Goal: Use online tool/utility: Utilize a website feature to perform a specific function

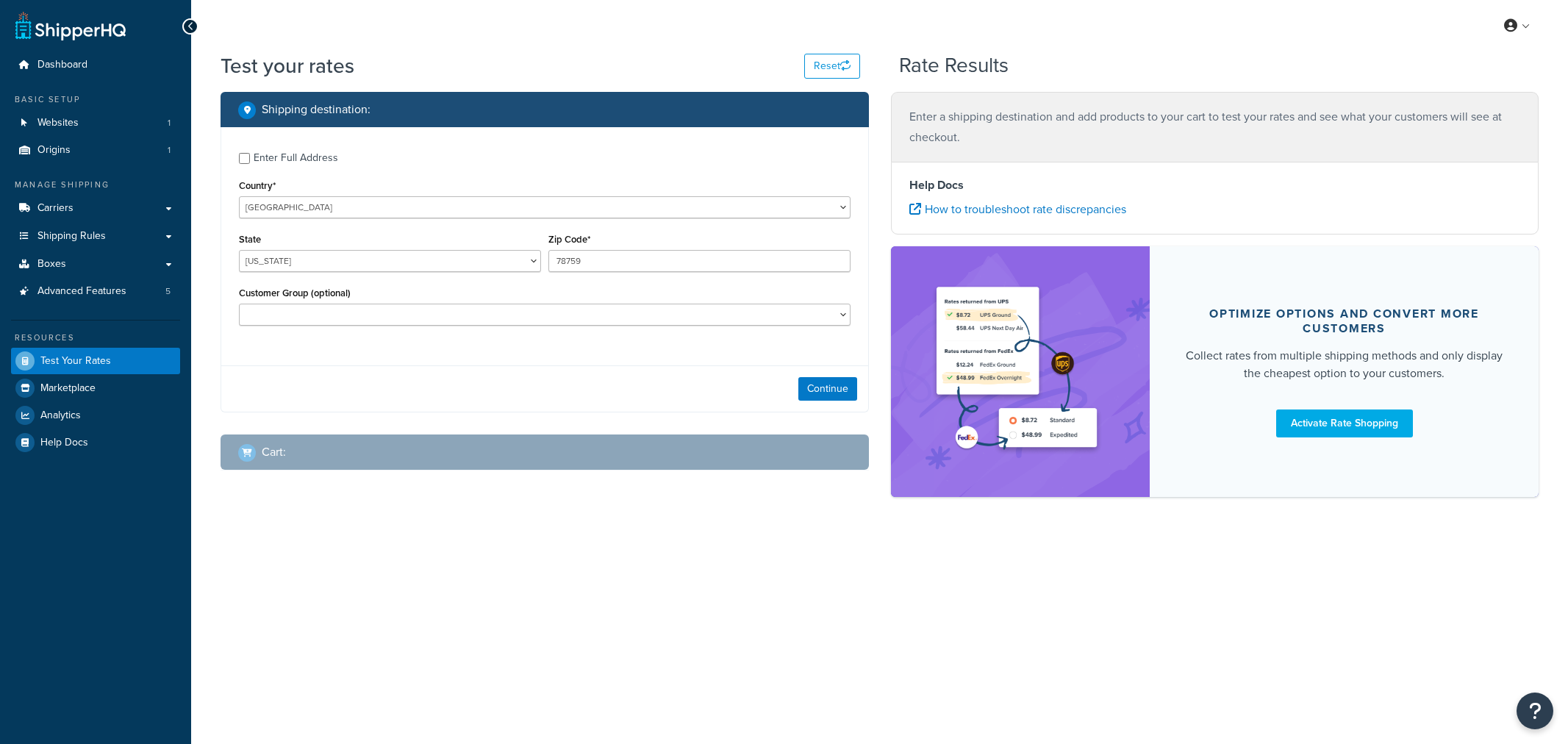
select select "[GEOGRAPHIC_DATA]"
click at [824, 404] on div "Continue" at bounding box center [545, 389] width 647 height 46
click at [824, 398] on button "Continue" at bounding box center [828, 389] width 59 height 24
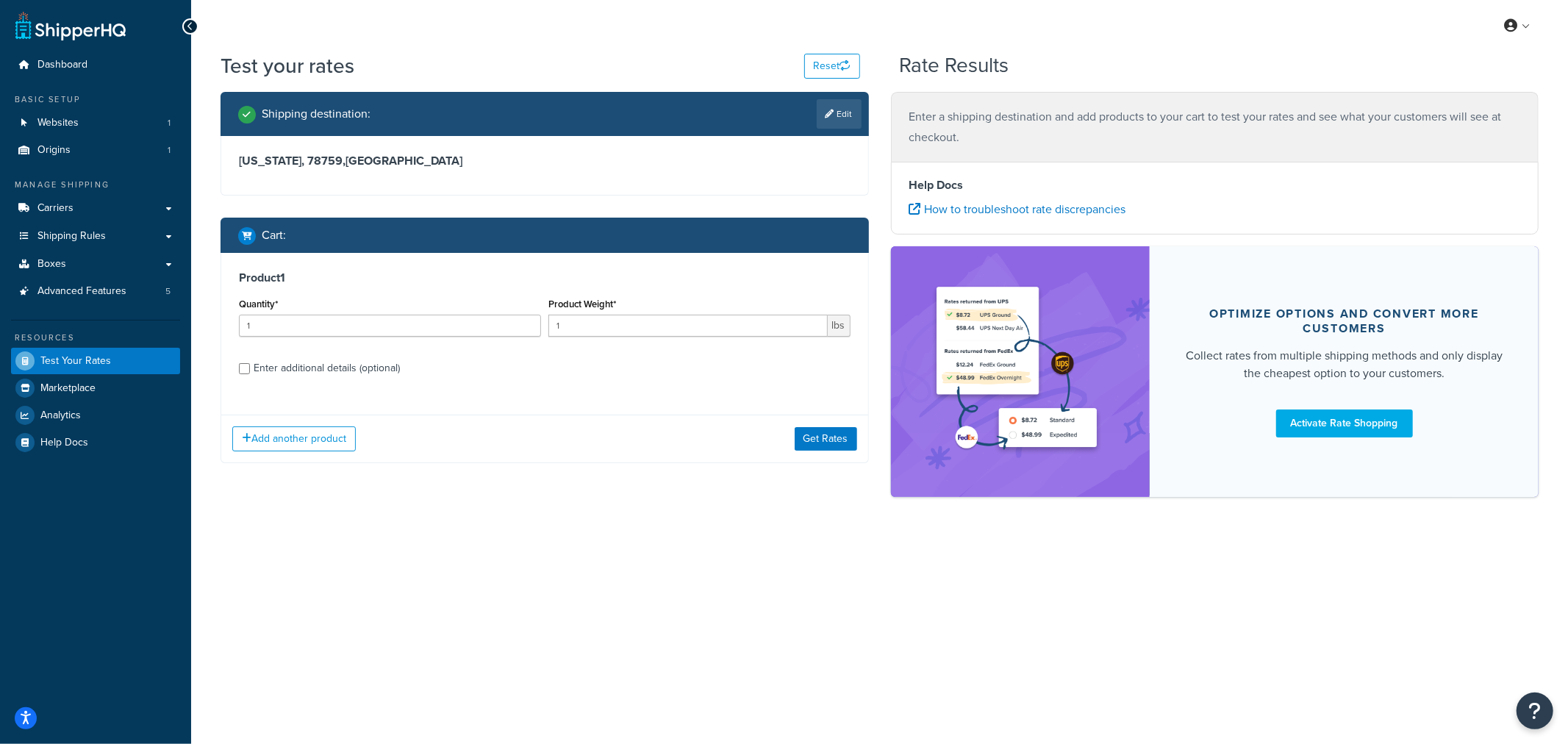
click at [273, 369] on div "Enter additional details (optional)" at bounding box center [327, 368] width 147 height 21
click at [250, 369] on input "Enter additional details (optional)" at bounding box center [244, 369] width 11 height 11
checkbox input "true"
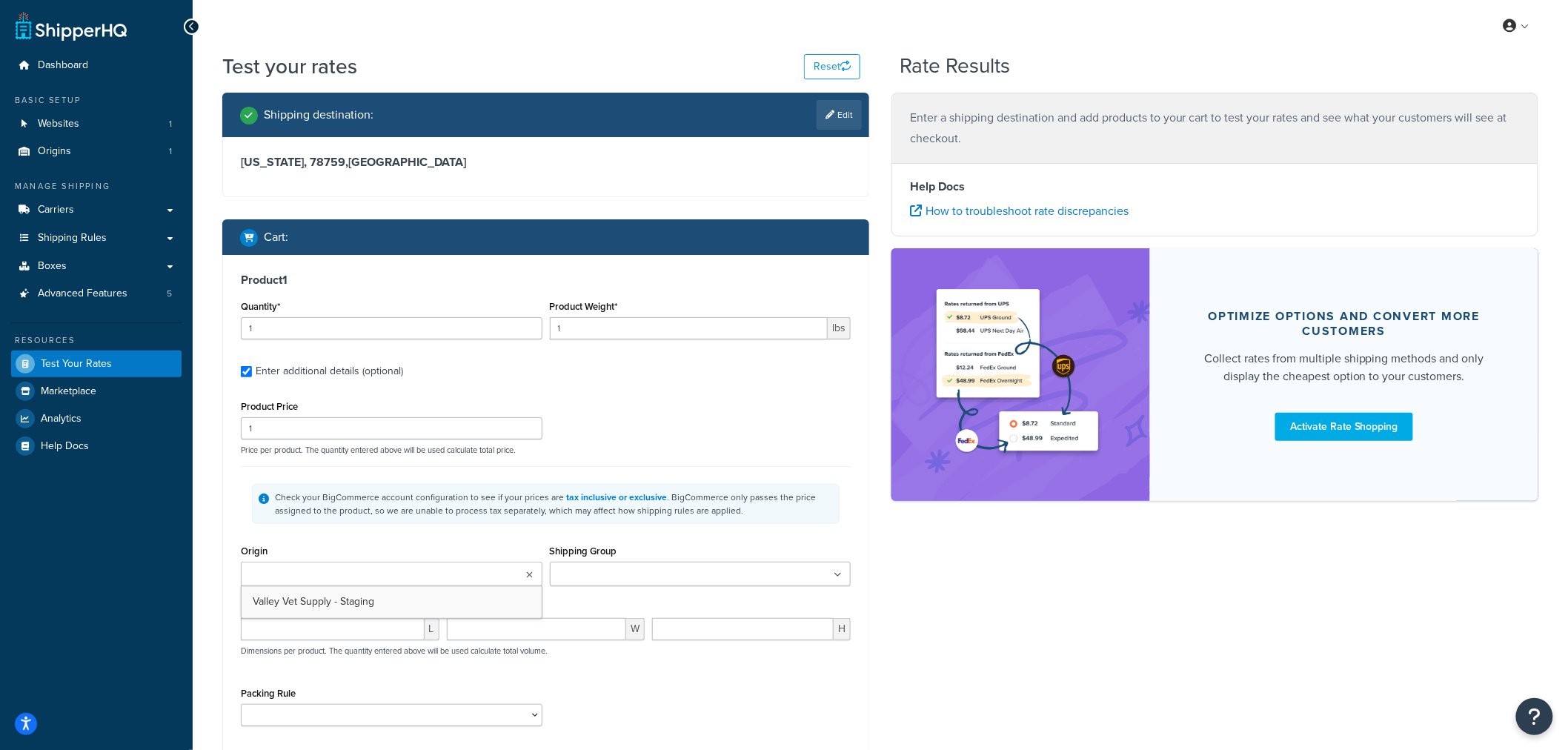
click at [417, 578] on ul at bounding box center [392, 574] width 302 height 24
drag, startPoint x: 375, startPoint y: 603, endPoint x: 395, endPoint y: 598, distance: 20.6
click at [616, 570] on input "Shipping Group" at bounding box center [620, 574] width 131 height 16
type input "vac"
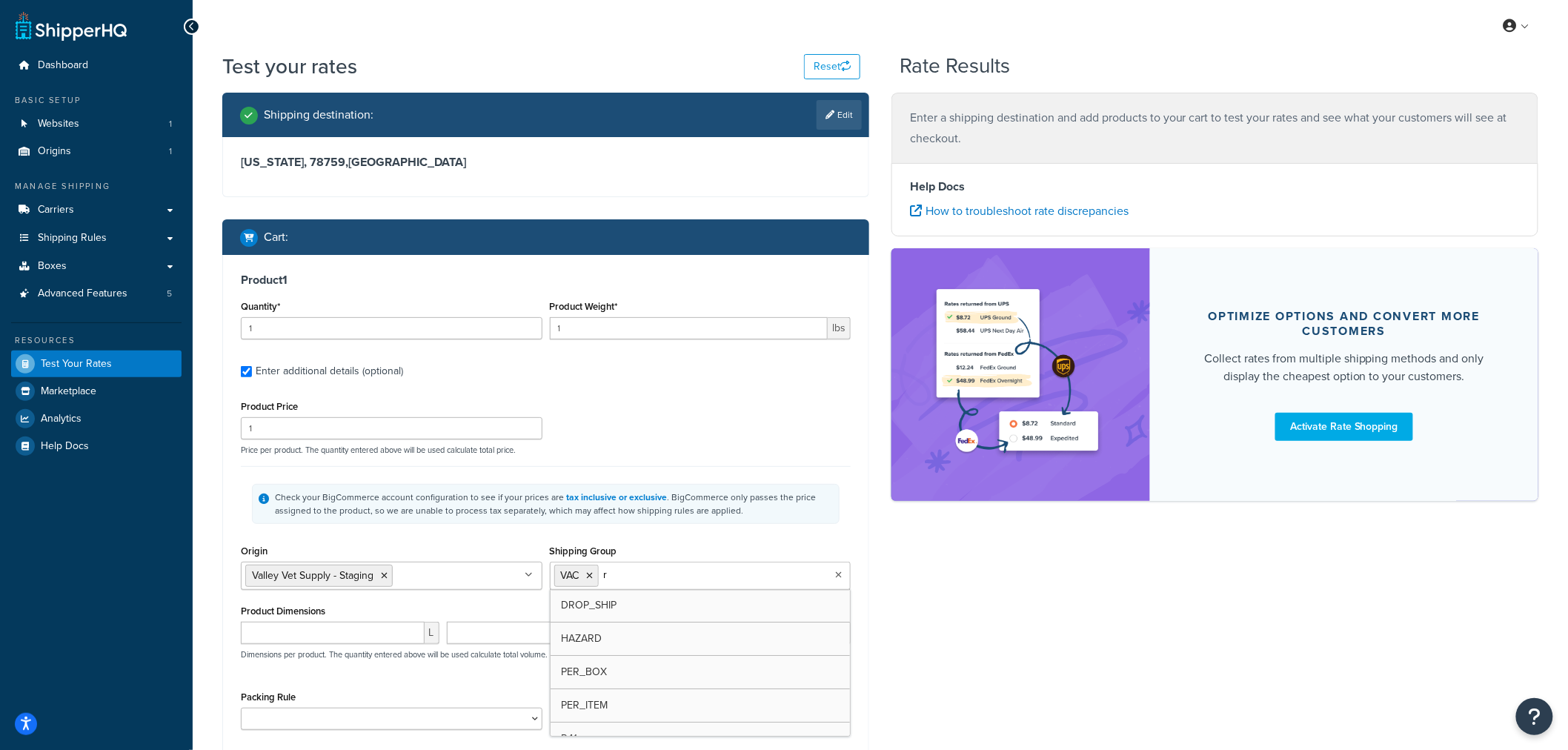
type input "rr"
click at [822, 519] on div "Check your BigCommerce account configuration to see if your prices are tax incl…" at bounding box center [546, 503] width 588 height 40
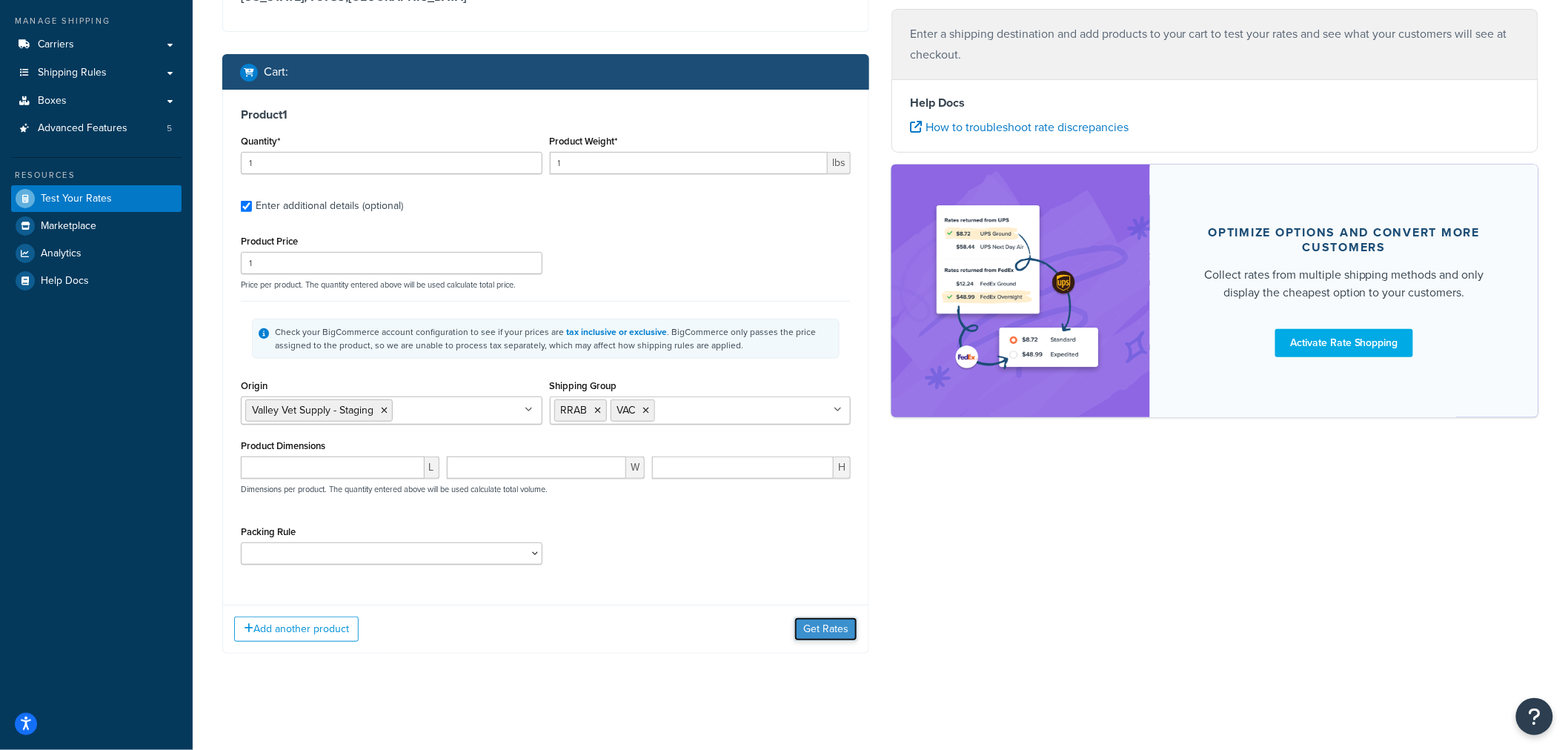
click at [826, 627] on button "Get Rates" at bounding box center [826, 629] width 63 height 24
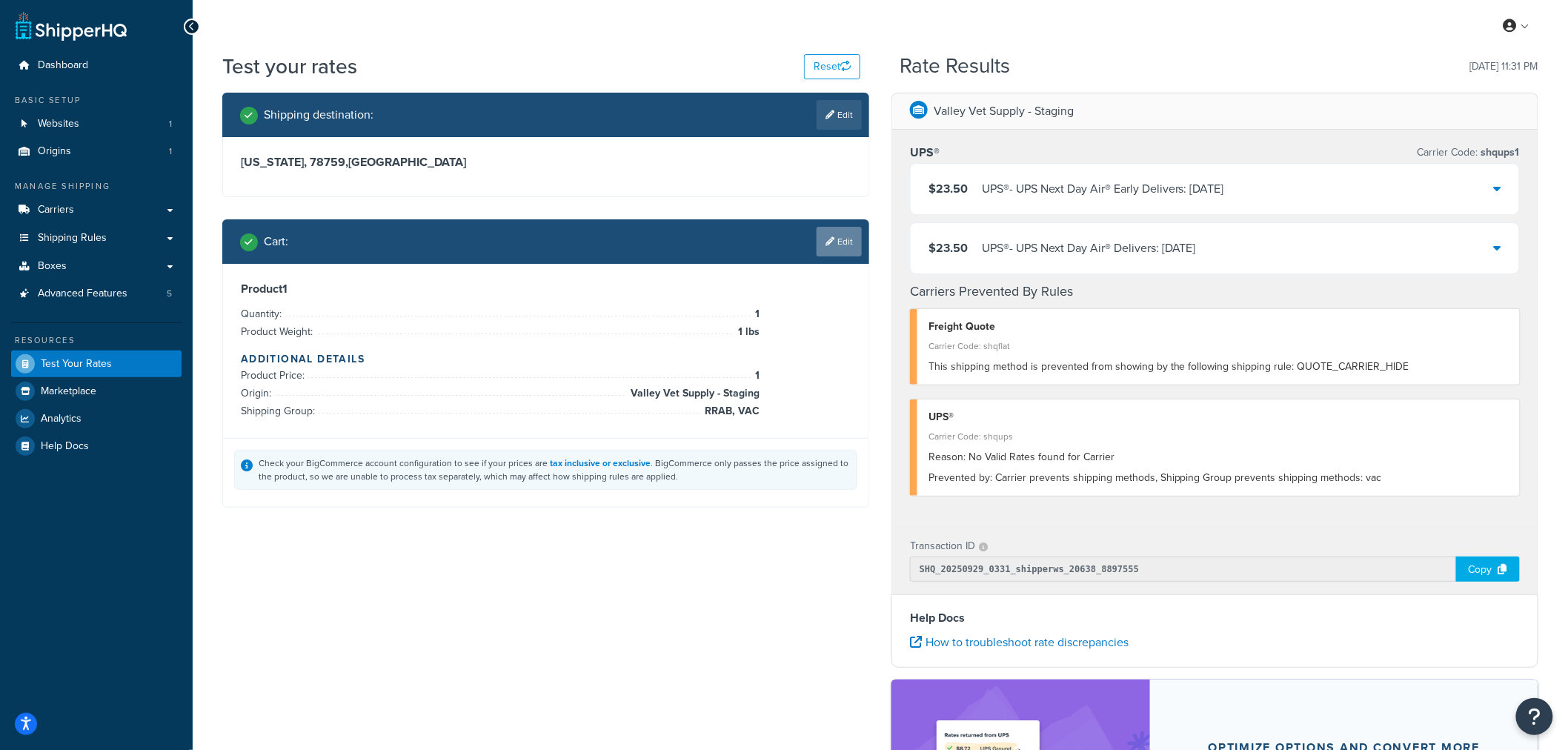
click at [821, 232] on link "Edit" at bounding box center [839, 242] width 45 height 30
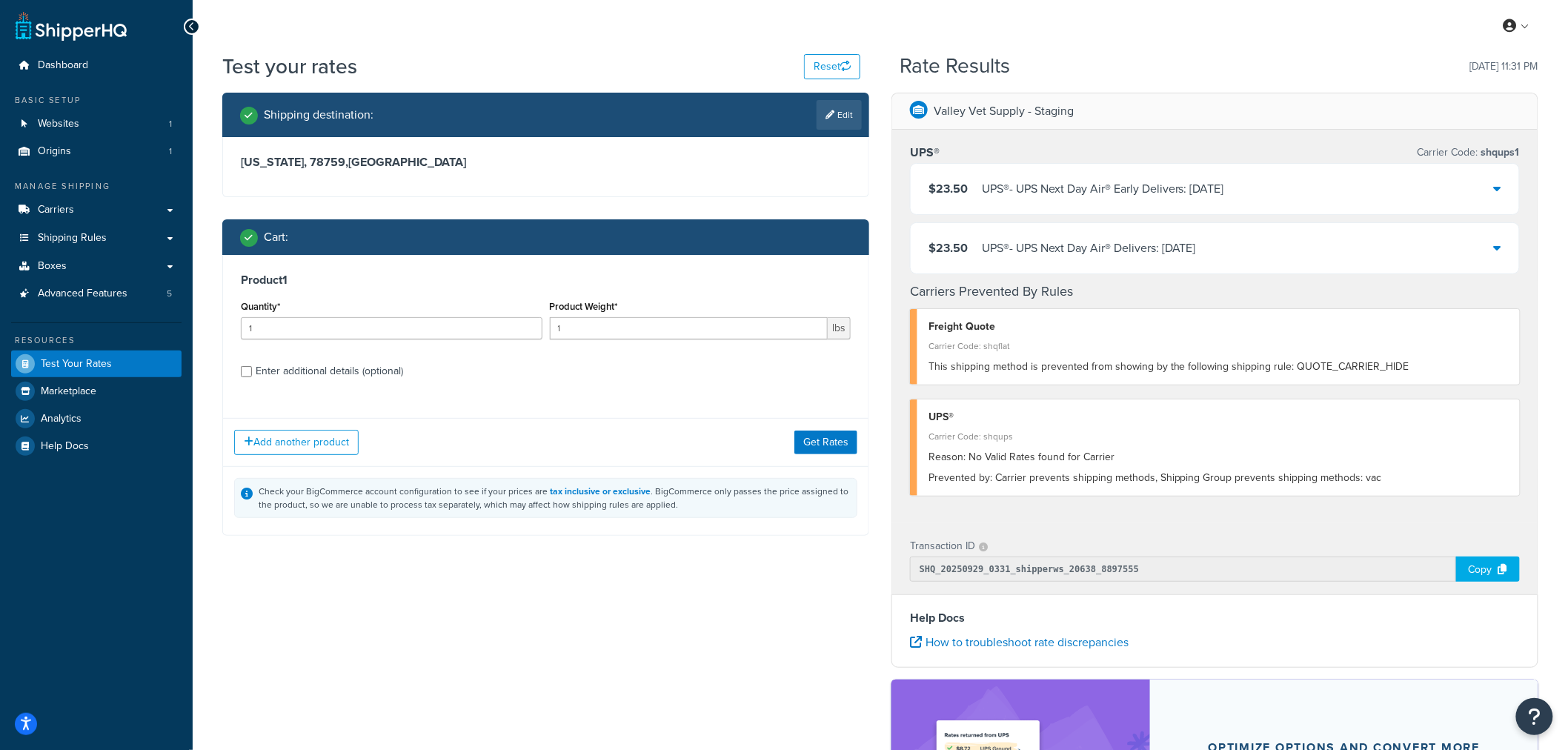
click at [364, 375] on div "Enter additional details (optional)" at bounding box center [330, 371] width 148 height 21
click at [252, 375] on input "Enter additional details (optional)" at bounding box center [246, 372] width 11 height 11
checkbox input "true"
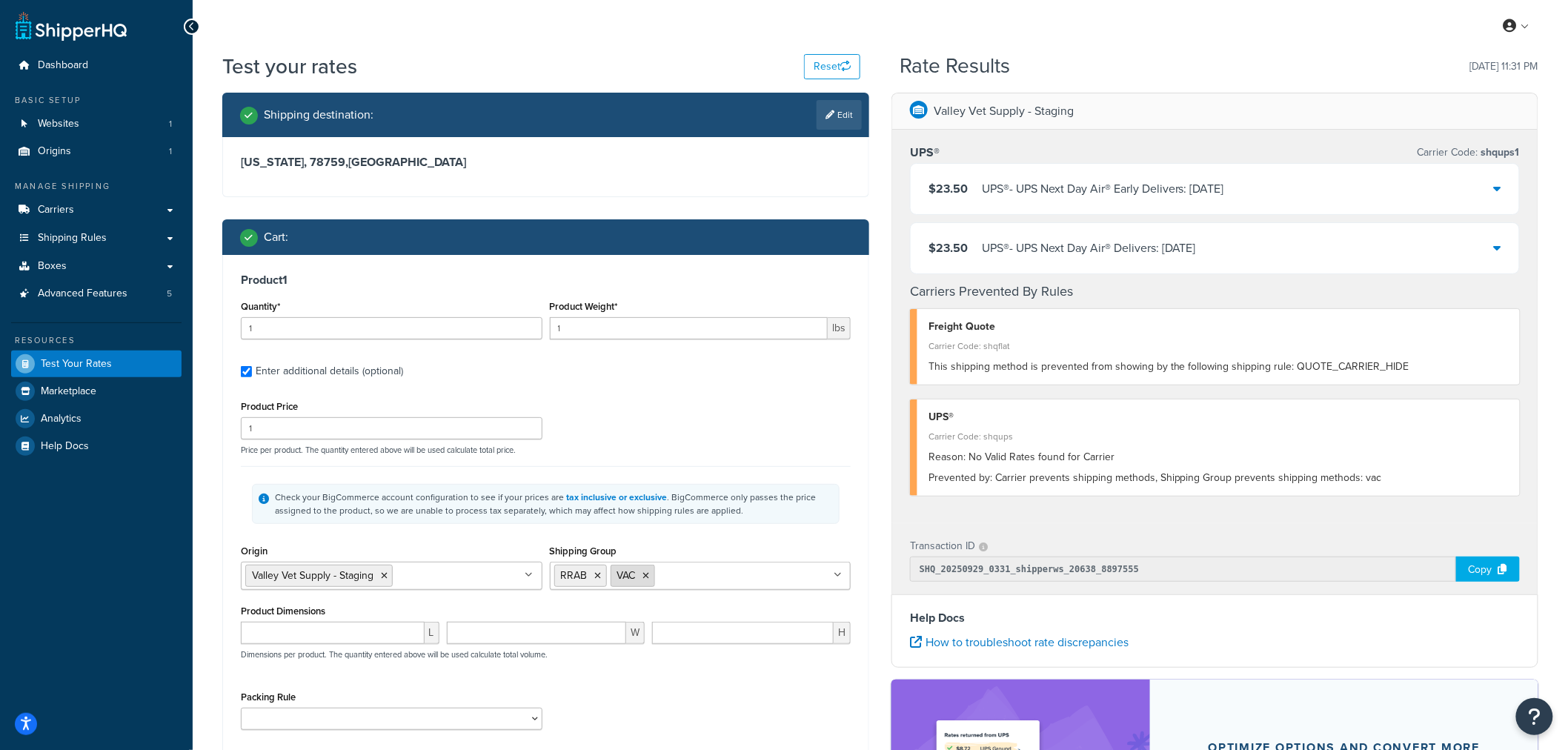
click at [645, 576] on icon at bounding box center [646, 575] width 7 height 9
click at [856, 533] on div "Product 1 Quantity* 1 Product Weight* 1 lbs Enter additional details (optional)…" at bounding box center [546, 507] width 645 height 504
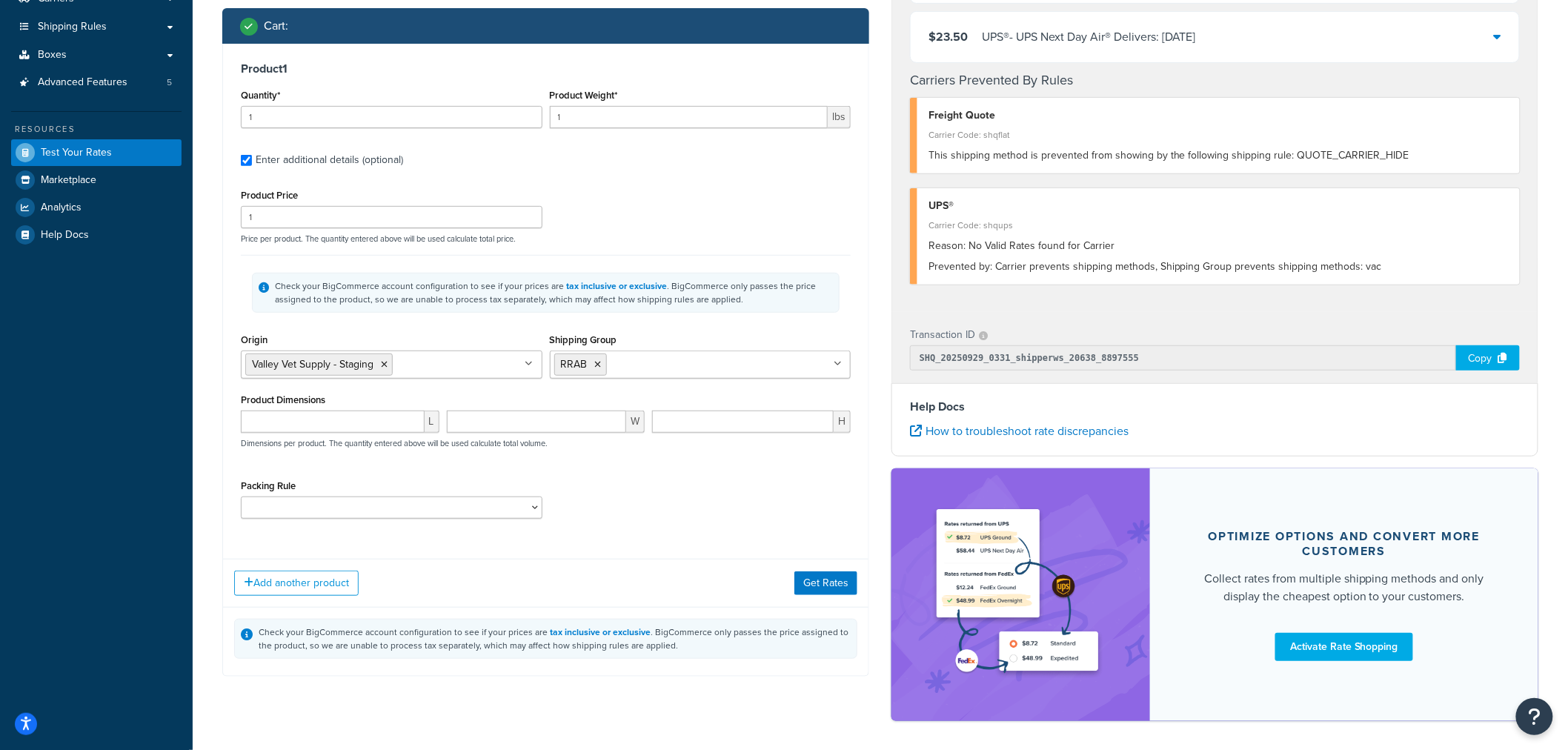
scroll to position [271, 0]
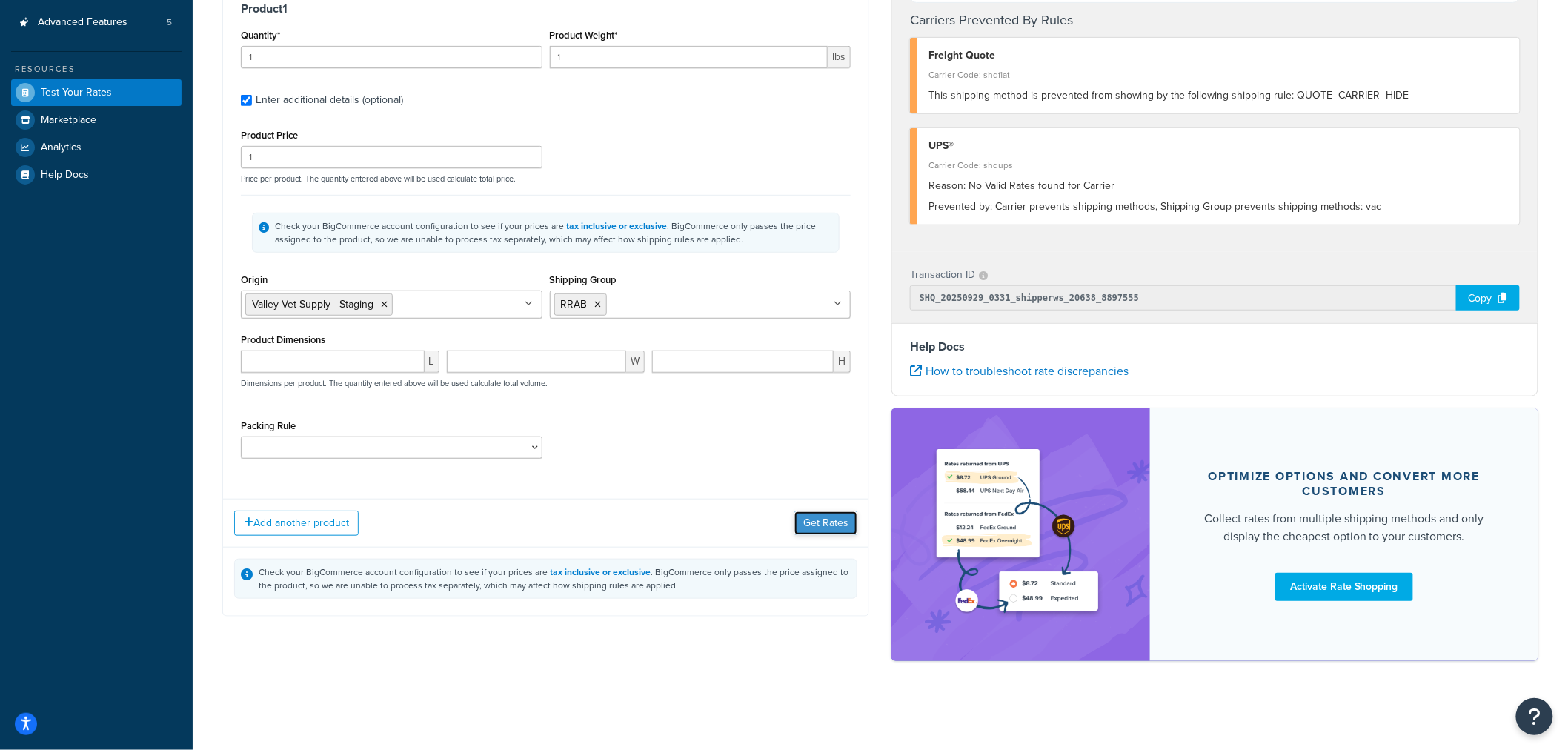
click at [813, 521] on button "Get Rates" at bounding box center [826, 523] width 63 height 24
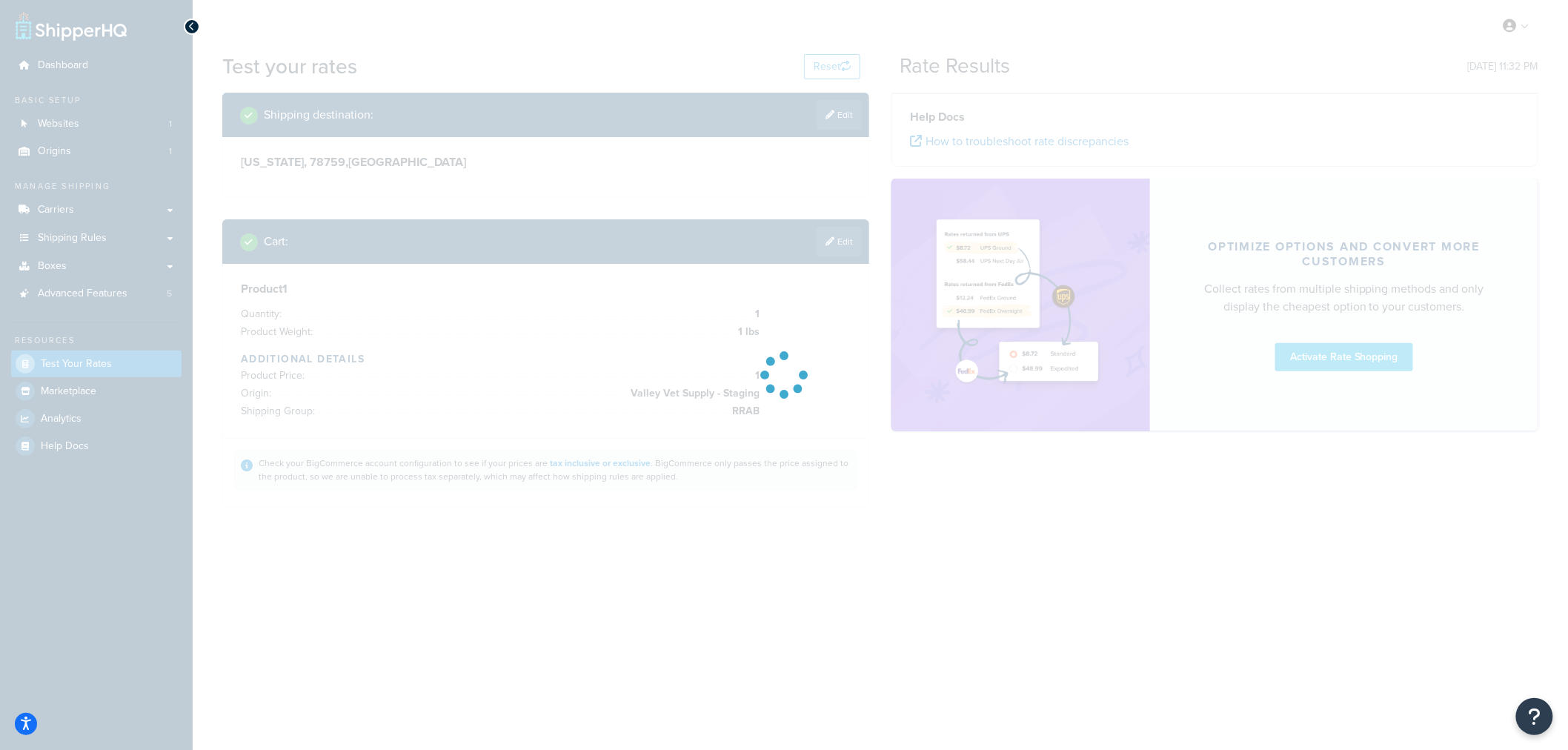
scroll to position [0, 0]
